Goal: Task Accomplishment & Management: Manage account settings

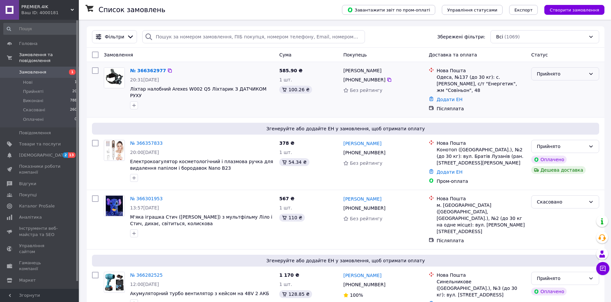
click at [569, 77] on div "Прийнято" at bounding box center [561, 73] width 49 height 7
click at [504, 105] on div "Післяплата" at bounding box center [480, 108] width 89 height 7
drag, startPoint x: 126, startPoint y: 90, endPoint x: 221, endPoint y: 90, distance: 95.2
click at [221, 90] on div "№ 366362977 20:31[DATE] Ліхтар налобний Arexes W002 Q5 Ліхтарик З ДАТЧИКОМ РУХУ" at bounding box center [188, 88] width 175 height 47
click at [257, 102] on div at bounding box center [202, 105] width 146 height 11
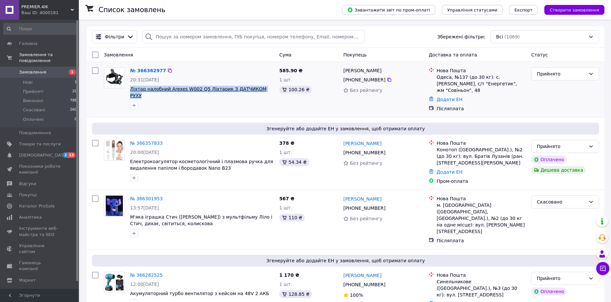
drag, startPoint x: 261, startPoint y: 89, endPoint x: 131, endPoint y: 89, distance: 129.7
click at [177, 102] on div at bounding box center [202, 105] width 146 height 11
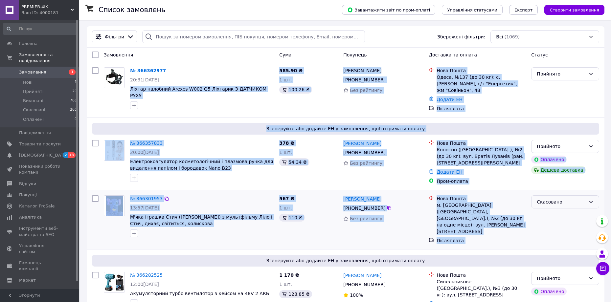
drag, startPoint x: 131, startPoint y: 90, endPoint x: 556, endPoint y: 195, distance: 437.8
click at [547, 226] on div "Скасовано" at bounding box center [564, 220] width 73 height 54
drag, startPoint x: 128, startPoint y: 70, endPoint x: 555, endPoint y: 195, distance: 445.7
click at [535, 212] on div "Скасовано" at bounding box center [564, 220] width 73 height 54
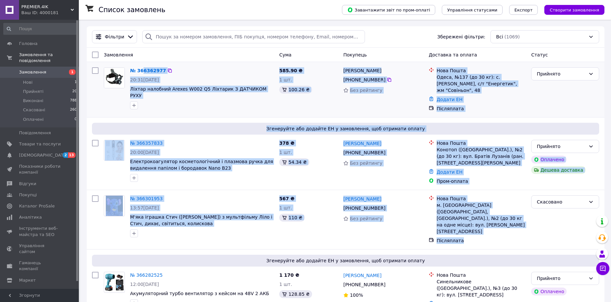
drag, startPoint x: 463, startPoint y: 222, endPoint x: 142, endPoint y: 63, distance: 359.0
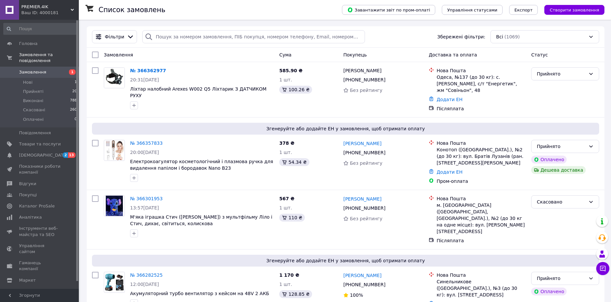
click at [186, 56] on div "Замовлення" at bounding box center [188, 55] width 175 height 12
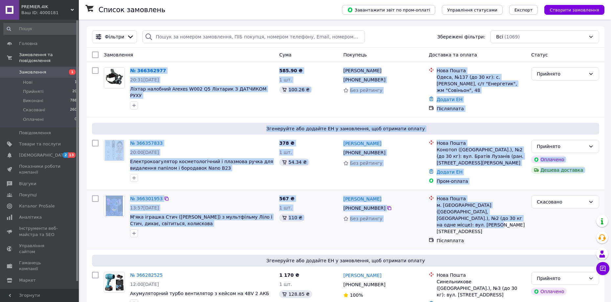
drag, startPoint x: 130, startPoint y: 70, endPoint x: 524, endPoint y: 213, distance: 419.1
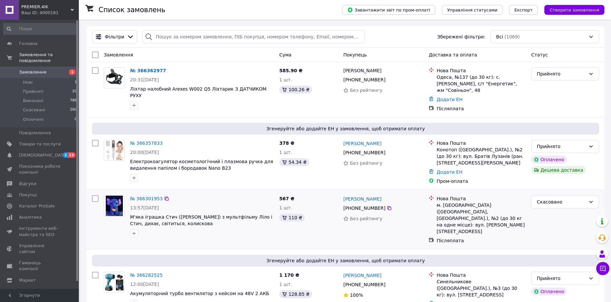
click at [534, 221] on div "Скасовано" at bounding box center [564, 220] width 73 height 54
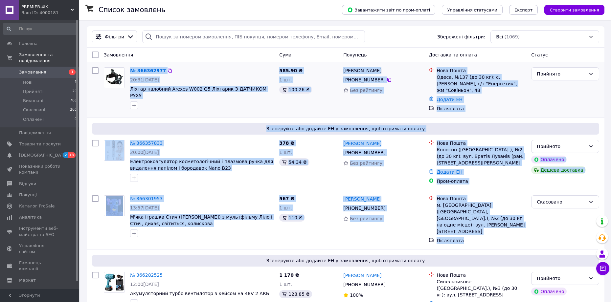
drag, startPoint x: 460, startPoint y: 223, endPoint x: 121, endPoint y: 63, distance: 375.5
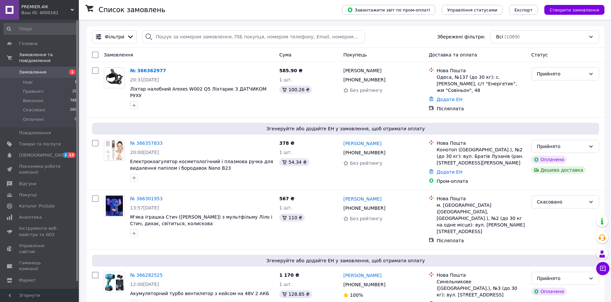
click at [205, 58] on div "Замовлення" at bounding box center [188, 55] width 175 height 12
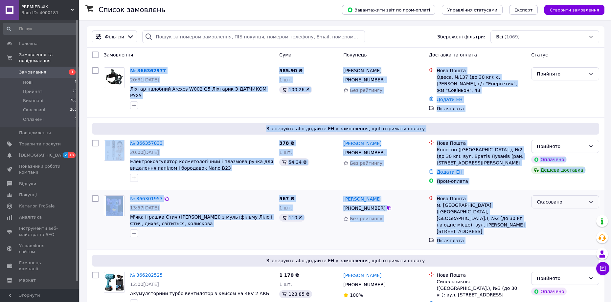
drag, startPoint x: 129, startPoint y: 71, endPoint x: 561, endPoint y: 194, distance: 449.1
click at [535, 223] on div "Скасовано" at bounding box center [564, 220] width 73 height 54
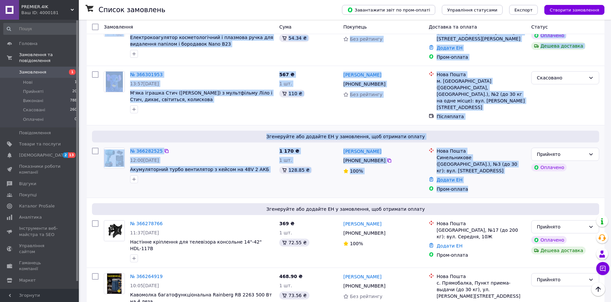
scroll to position [131, 0]
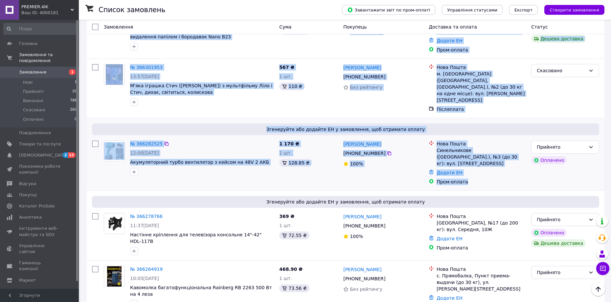
drag, startPoint x: 127, startPoint y: 72, endPoint x: 489, endPoint y: 163, distance: 373.0
click at [490, 179] on div "Пром-оплата" at bounding box center [480, 182] width 89 height 7
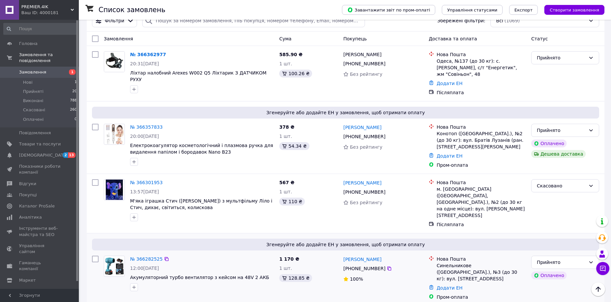
scroll to position [0, 0]
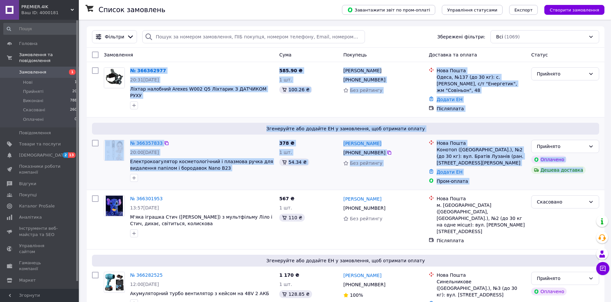
drag, startPoint x: 130, startPoint y: 69, endPoint x: 583, endPoint y: 169, distance: 463.5
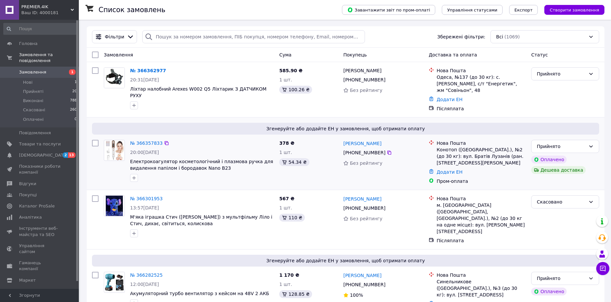
click at [554, 175] on div "Прийнято Оплачено Дешева доставка" at bounding box center [564, 162] width 73 height 50
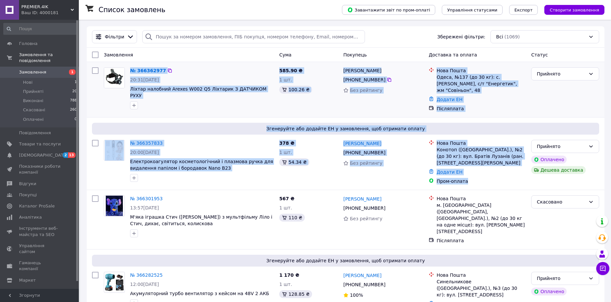
drag, startPoint x: 471, startPoint y: 175, endPoint x: 123, endPoint y: 62, distance: 365.4
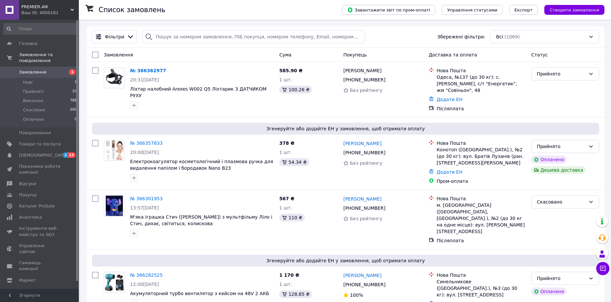
click at [195, 57] on div "Замовлення" at bounding box center [188, 55] width 175 height 12
click at [146, 141] on link "№ 366357833" at bounding box center [146, 143] width 33 height 5
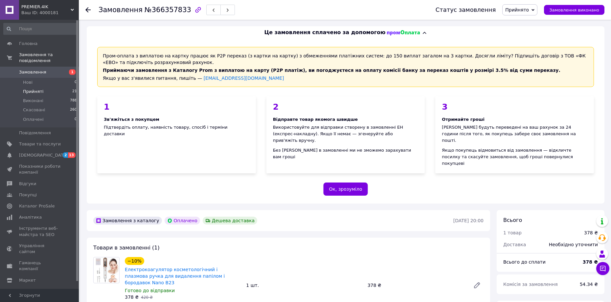
click at [38, 89] on span "Прийняті" at bounding box center [33, 92] width 20 height 6
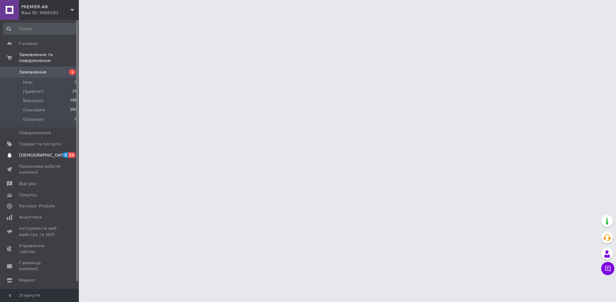
click at [39, 152] on span "[DEMOGRAPHIC_DATA]" at bounding box center [43, 155] width 49 height 6
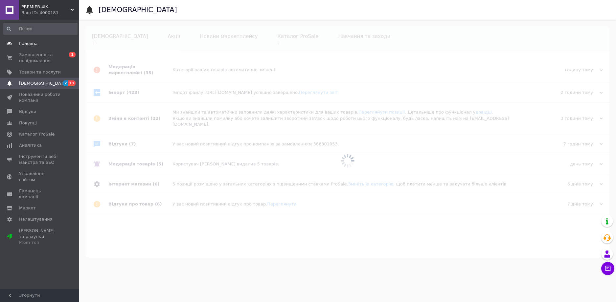
click at [27, 43] on span "Головна" at bounding box center [28, 44] width 18 height 6
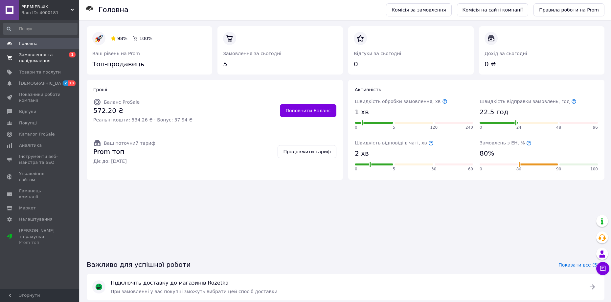
click at [33, 54] on span "Замовлення та повідомлення" at bounding box center [40, 58] width 42 height 12
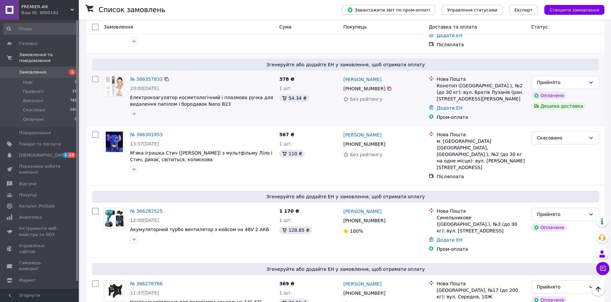
scroll to position [33, 0]
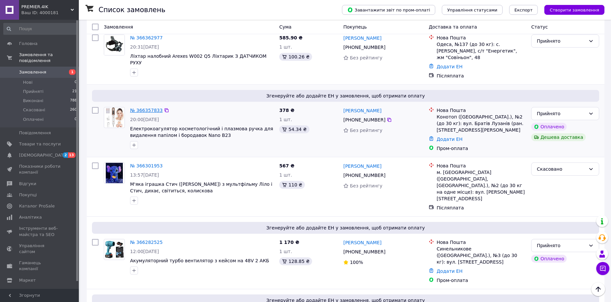
click at [149, 108] on link "№ 366357833" at bounding box center [146, 110] width 33 height 5
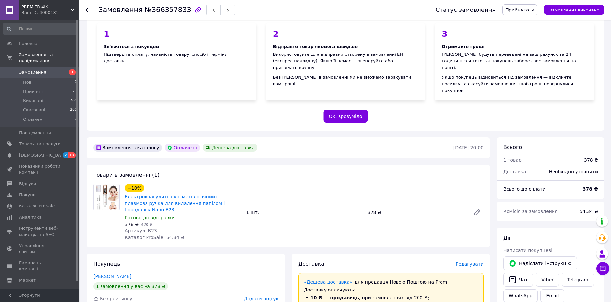
scroll to position [131, 0]
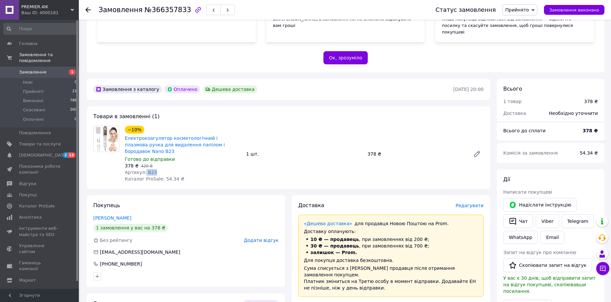
drag, startPoint x: 144, startPoint y: 154, endPoint x: 155, endPoint y: 152, distance: 11.7
click at [155, 169] on div "Артикул: B23" at bounding box center [183, 172] width 116 height 7
copy span "B23"
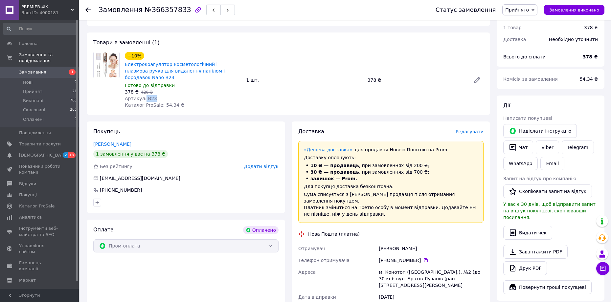
scroll to position [230, 0]
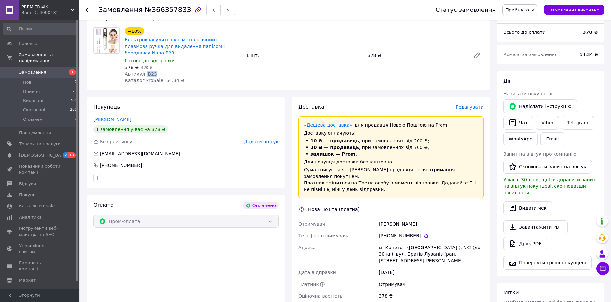
drag, startPoint x: 377, startPoint y: 196, endPoint x: 438, endPoint y: 196, distance: 61.1
click at [438, 218] on div "Отримувач [PERSON_NAME] Телефон отримувача [PHONE_NUMBER]   Адреса м. Конотоп (…" at bounding box center [391, 260] width 188 height 84
copy div "Отримувач [PERSON_NAME]"
click at [424, 234] on icon at bounding box center [426, 236] width 4 height 4
click at [47, 69] on span "Замовлення" at bounding box center [40, 72] width 42 height 6
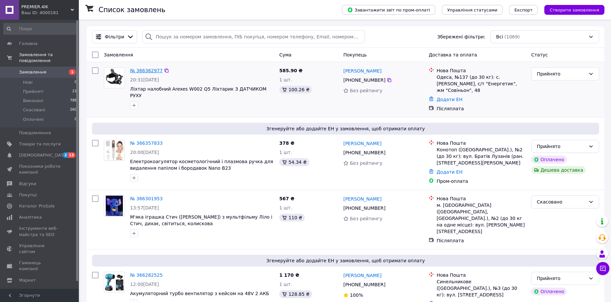
click at [149, 72] on link "№ 366362977" at bounding box center [146, 70] width 33 height 5
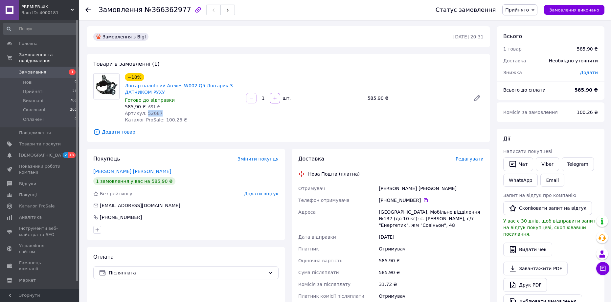
drag, startPoint x: 145, startPoint y: 113, endPoint x: 159, endPoint y: 113, distance: 14.1
click at [159, 113] on div "Артикул: 52687" at bounding box center [183, 113] width 116 height 7
copy span "52687"
click at [383, 191] on div "[PERSON_NAME] [PERSON_NAME]" at bounding box center [430, 189] width 107 height 12
drag, startPoint x: 377, startPoint y: 190, endPoint x: 418, endPoint y: 185, distance: 41.1
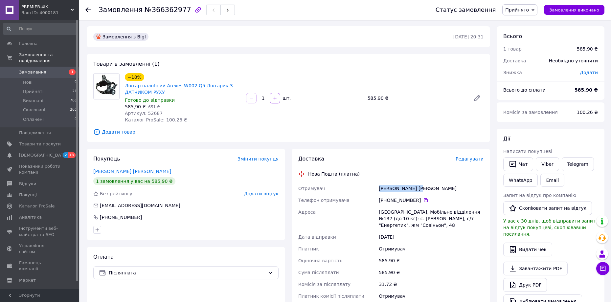
click at [418, 185] on div "Отримувач [PERSON_NAME] [PERSON_NAME] отримувача [PHONE_NUMBER]   [PERSON_NAME]…" at bounding box center [391, 243] width 188 height 120
copy div "Отримувач [PERSON_NAME] [PERSON_NAME]"
click at [46, 69] on span "Замовлення" at bounding box center [40, 72] width 42 height 6
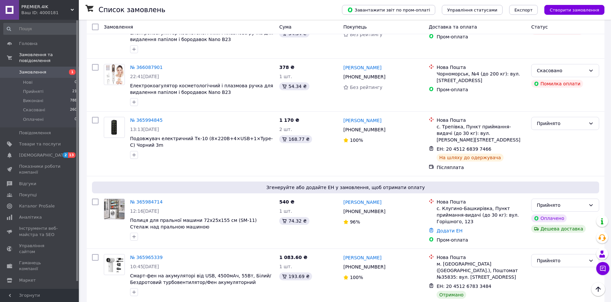
scroll to position [690, 0]
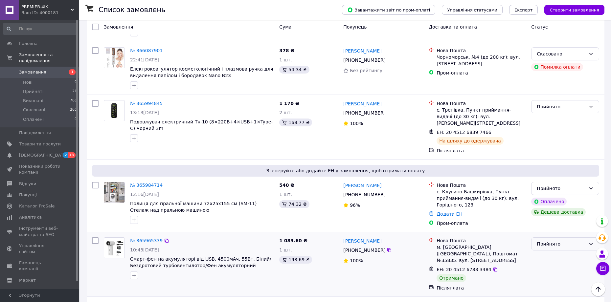
click at [547, 240] on div "Прийнято" at bounding box center [561, 243] width 49 height 7
click at [553, 214] on li "Виконано" at bounding box center [564, 213] width 67 height 12
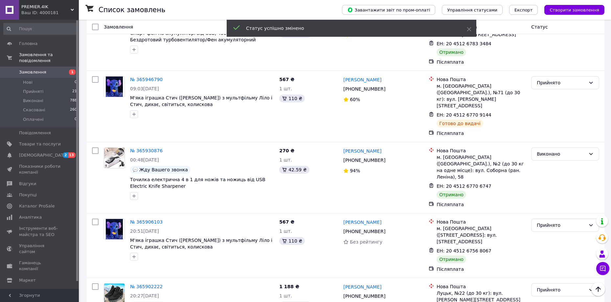
scroll to position [920, 0]
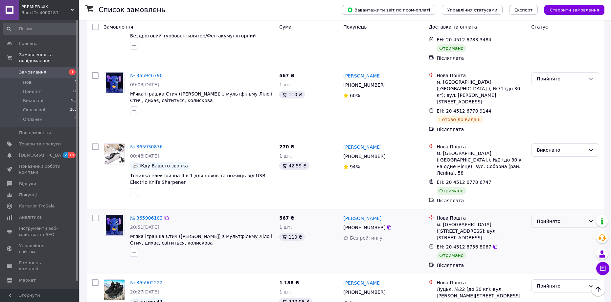
click at [558, 218] on div "Прийнято" at bounding box center [561, 221] width 49 height 7
click at [556, 161] on li "Виконано" at bounding box center [564, 164] width 67 height 12
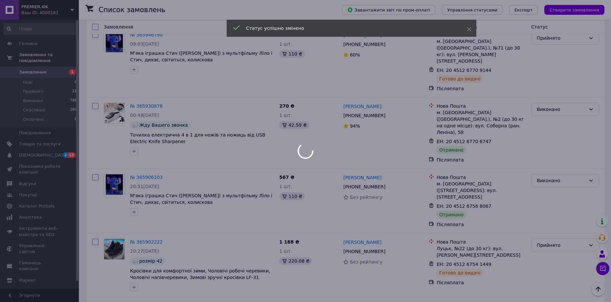
scroll to position [961, 0]
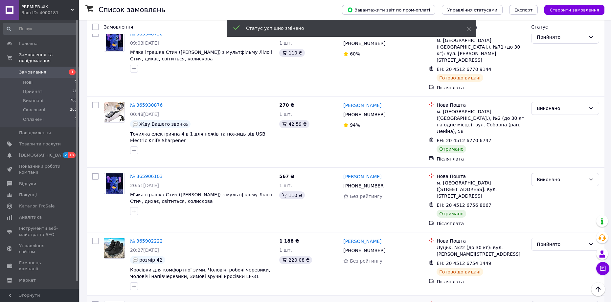
click at [562, 302] on div "Прийнято" at bounding box center [561, 307] width 49 height 7
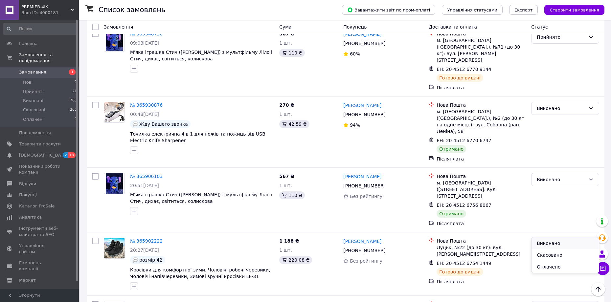
click at [552, 243] on li "Виконано" at bounding box center [564, 243] width 67 height 12
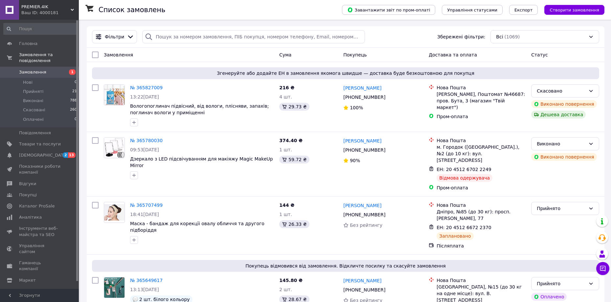
click at [43, 69] on span "Замовлення" at bounding box center [40, 72] width 42 height 6
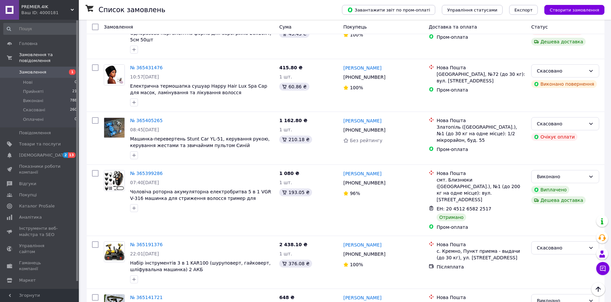
scroll to position [1002, 0]
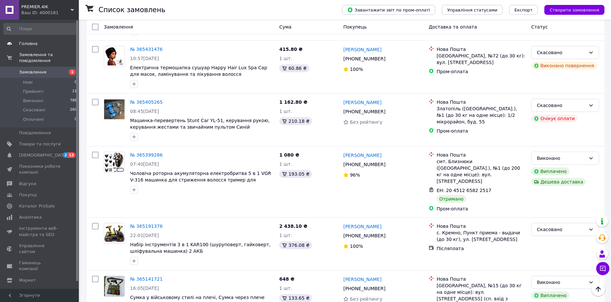
click at [26, 43] on span "Головна" at bounding box center [28, 44] width 18 height 6
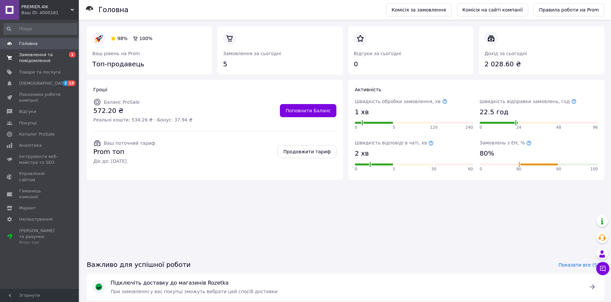
click at [29, 57] on span "Замовлення та повідомлення" at bounding box center [40, 58] width 42 height 12
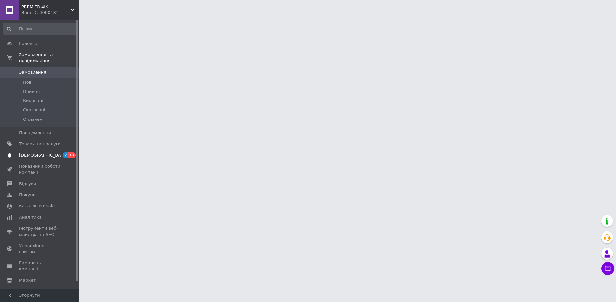
click at [43, 152] on span "[DEMOGRAPHIC_DATA]" at bounding box center [43, 155] width 49 height 6
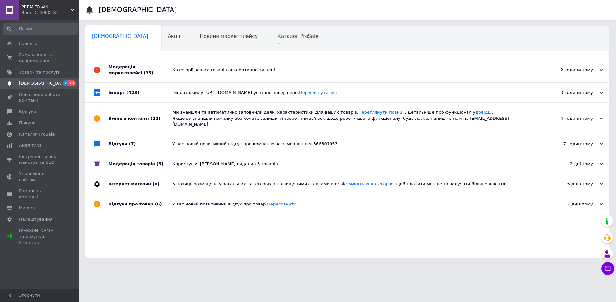
click at [587, 72] on div "2 години тому" at bounding box center [570, 70] width 66 height 6
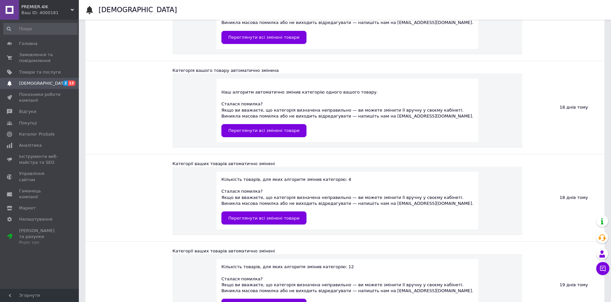
scroll to position [2985, 0]
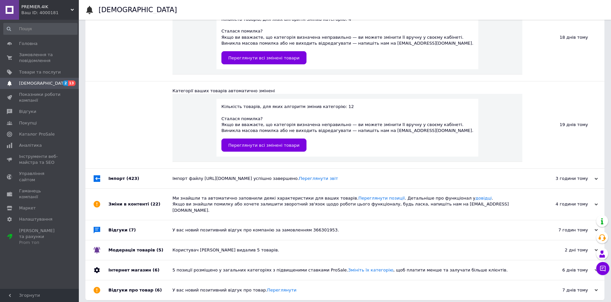
click at [531, 179] on div "Імпорт файлу https://opt-drop.com/storage/xml/opt-drop-0.xml успішно завершено.…" at bounding box center [352, 179] width 360 height 6
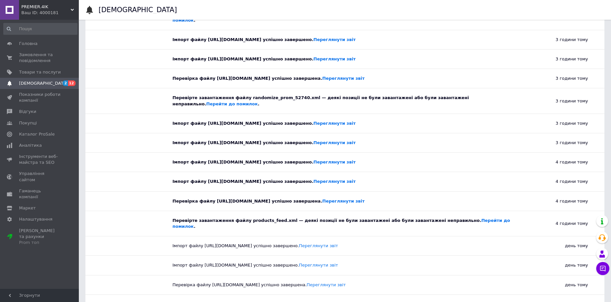
scroll to position [3215, 0]
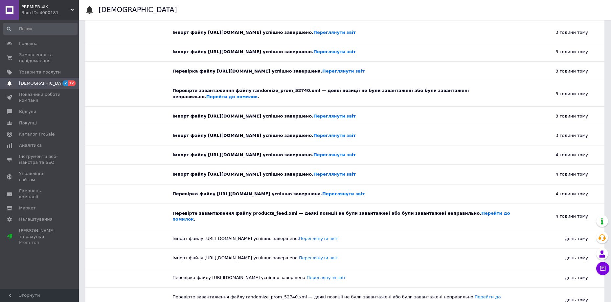
click at [334, 118] on link "Переглянути звіт" at bounding box center [334, 116] width 42 height 5
